Goal: Information Seeking & Learning: Understand process/instructions

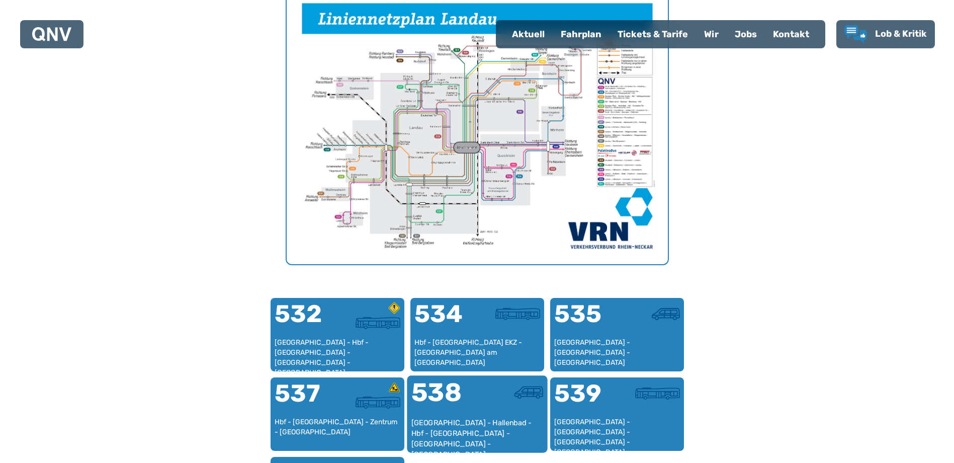
scroll to position [460, 0]
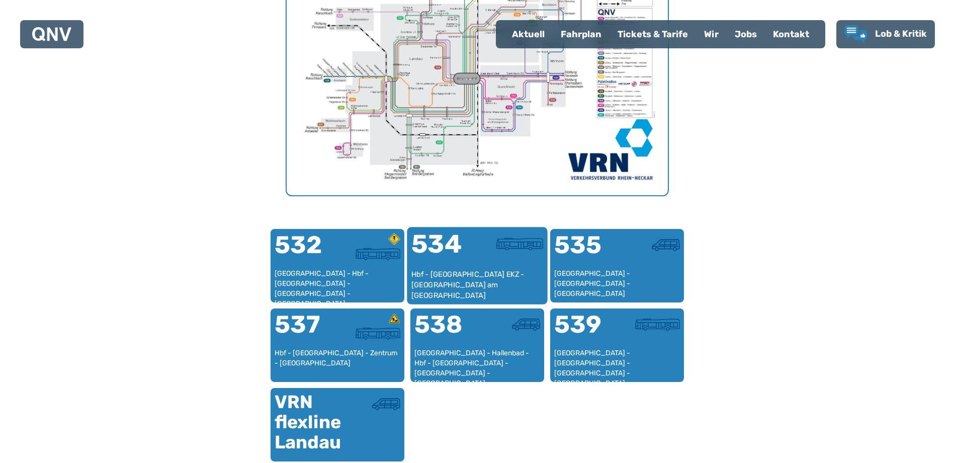
click at [494, 281] on div "Hbf - [GEOGRAPHIC_DATA] EKZ - [GEOGRAPHIC_DATA] am [GEOGRAPHIC_DATA]" at bounding box center [477, 284] width 132 height 31
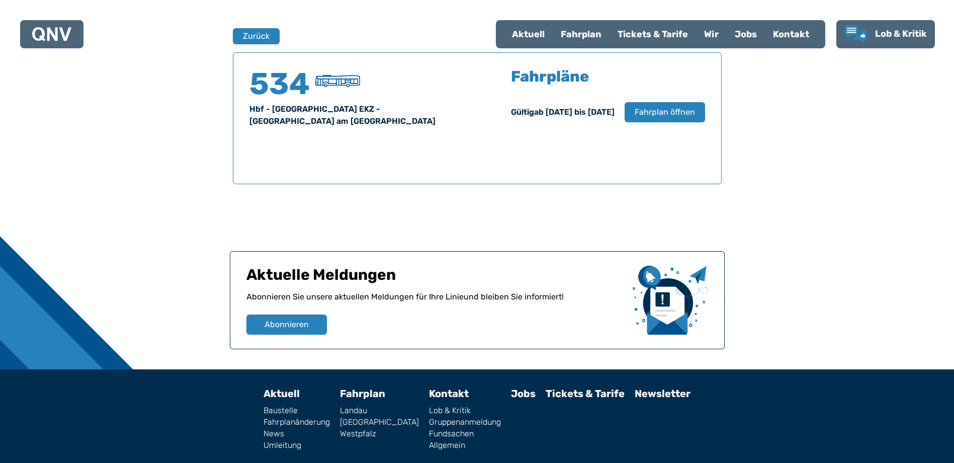
scroll to position [663, 0]
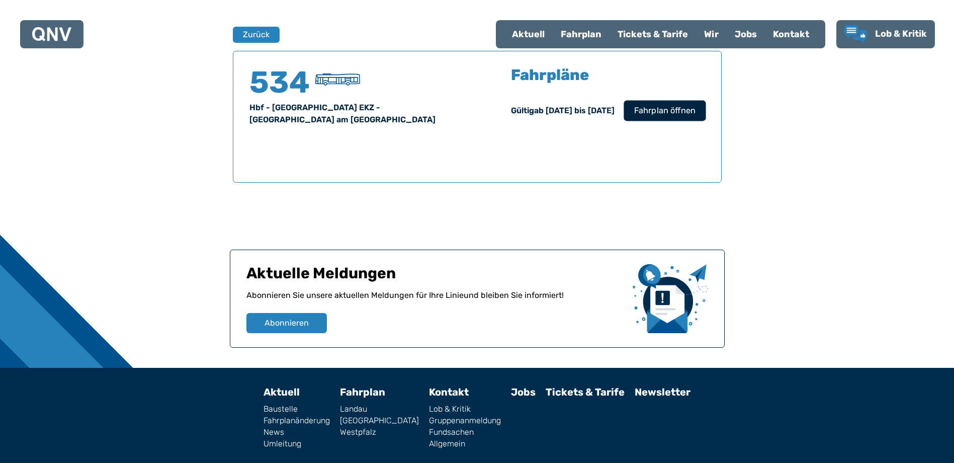
click at [665, 116] on span "Fahrplan öffnen" at bounding box center [663, 111] width 61 height 12
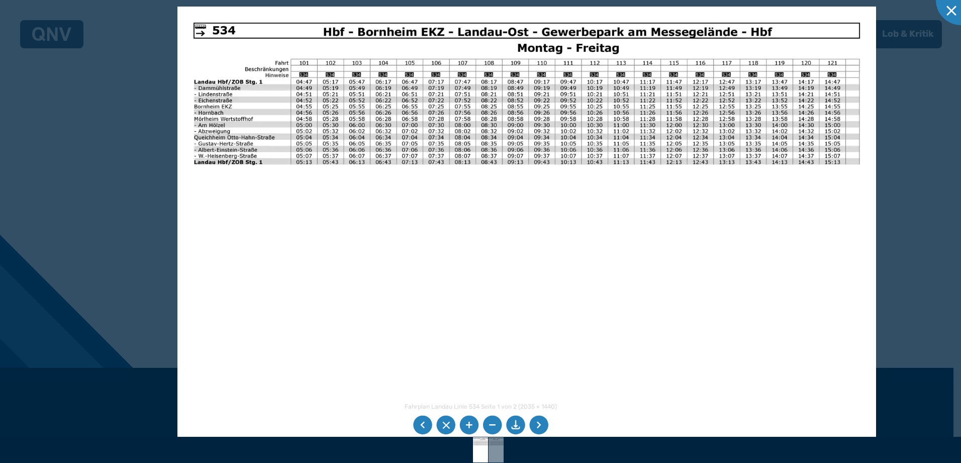
click at [545, 423] on li at bounding box center [538, 424] width 19 height 19
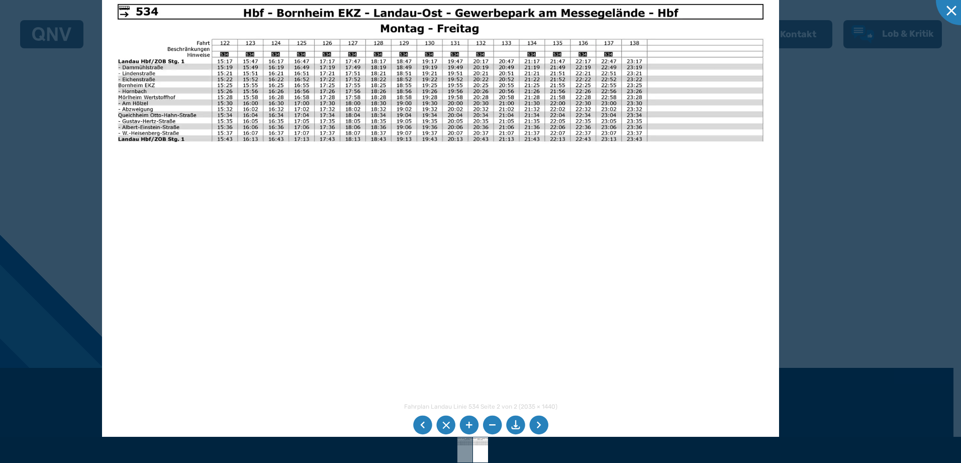
click at [422, 424] on li at bounding box center [422, 424] width 19 height 19
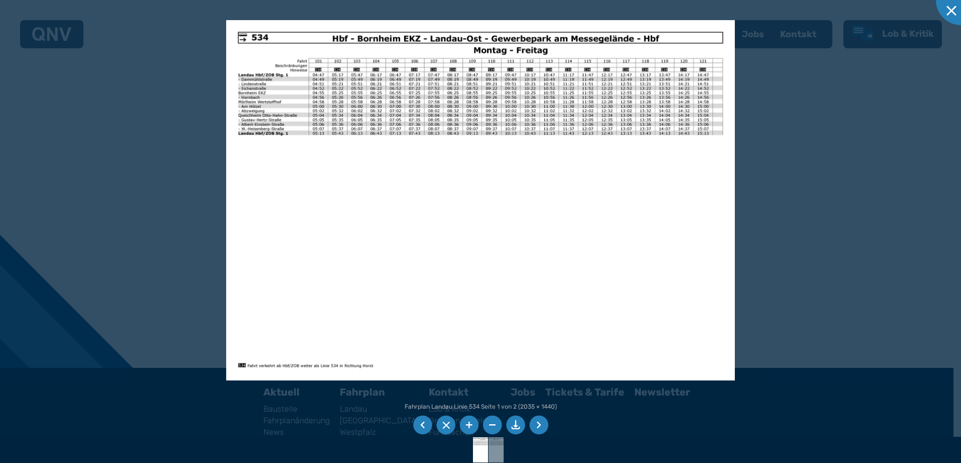
click at [535, 425] on li at bounding box center [538, 424] width 19 height 19
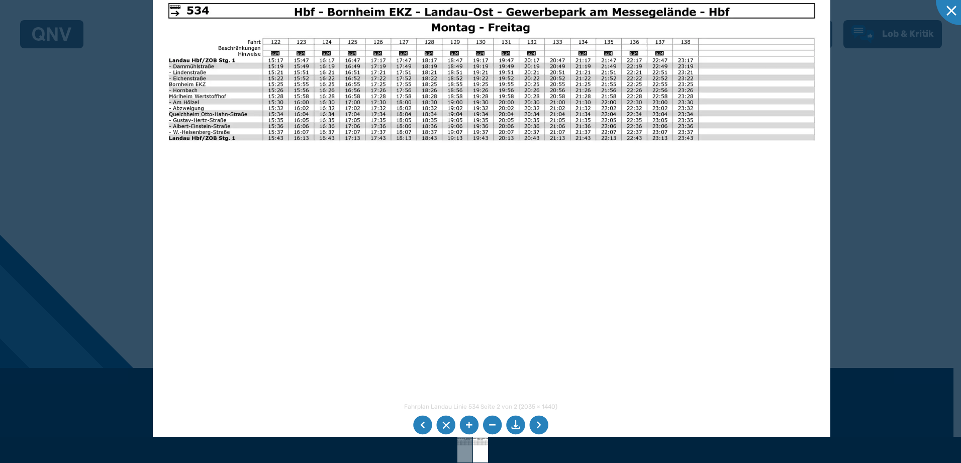
click at [931, 177] on div at bounding box center [480, 231] width 961 height 463
